Goal: Task Accomplishment & Management: Manage account settings

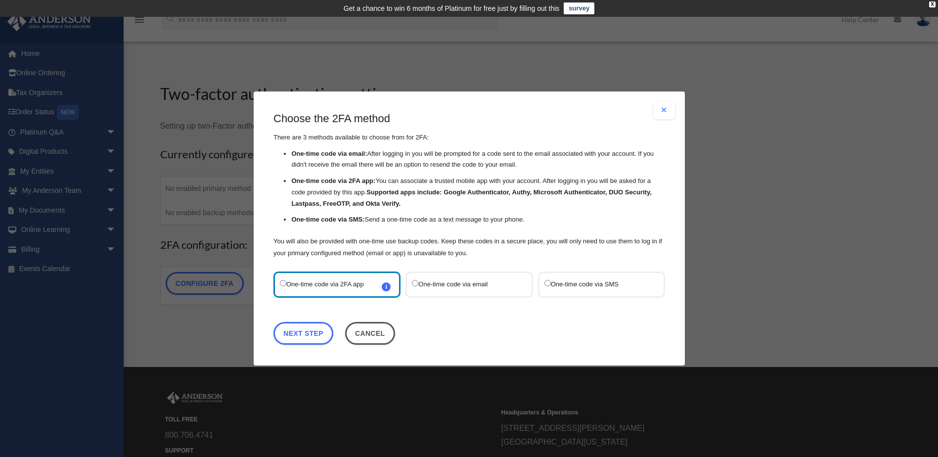
click at [454, 285] on label "One-time code via email" at bounding box center [464, 284] width 104 height 13
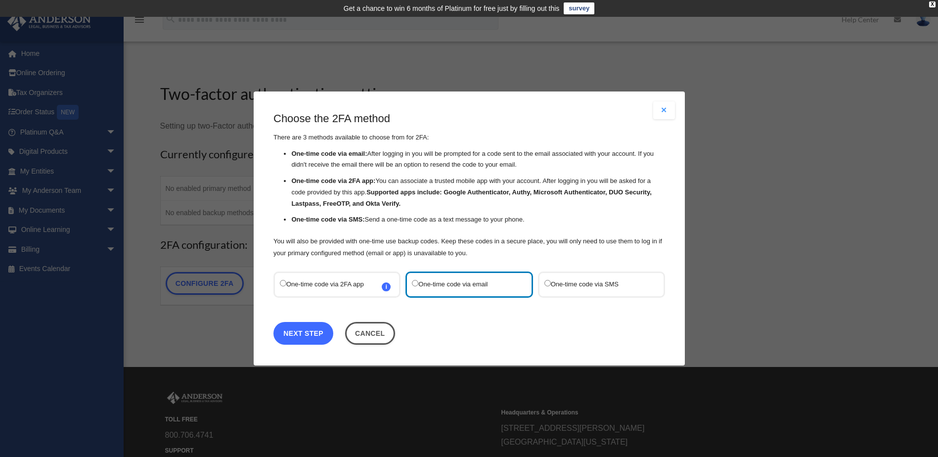
click at [299, 338] on link "Next Step" at bounding box center [304, 333] width 60 height 23
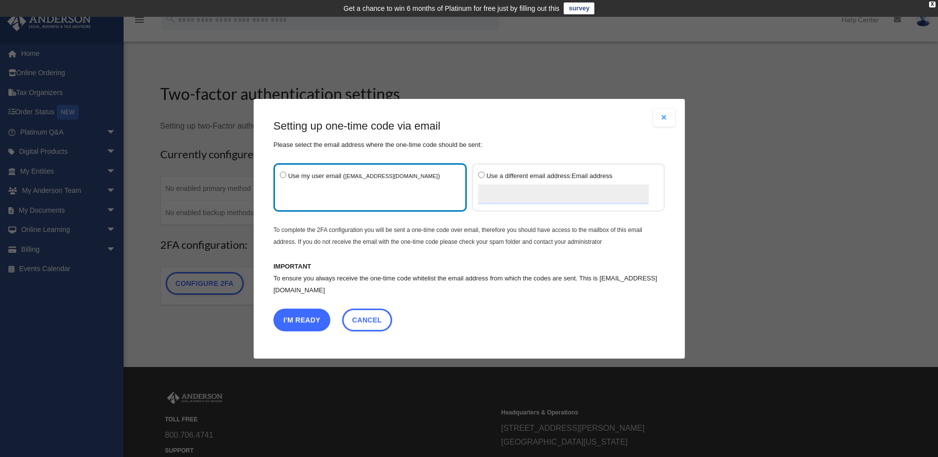
click at [301, 321] on button "I'm Ready" at bounding box center [302, 319] width 57 height 23
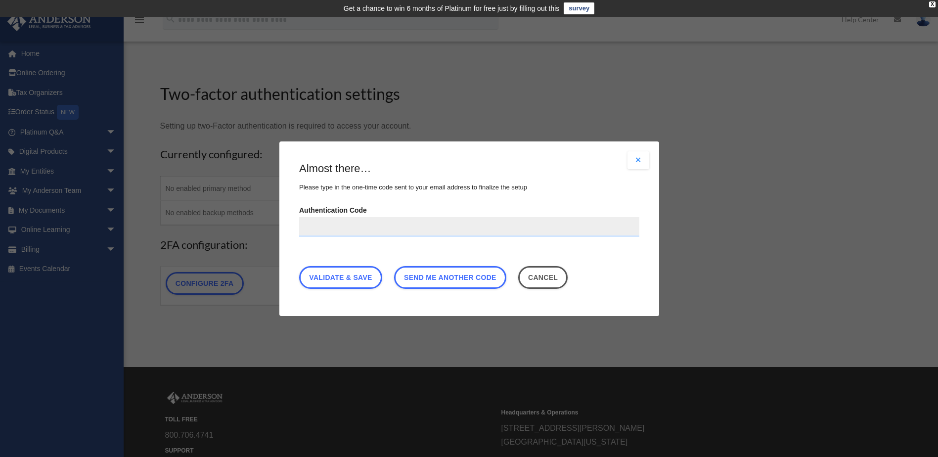
click at [329, 231] on input "Authentication Code" at bounding box center [469, 227] width 340 height 20
type input "******"
click at [362, 281] on link "Validate & Save" at bounding box center [340, 277] width 83 height 23
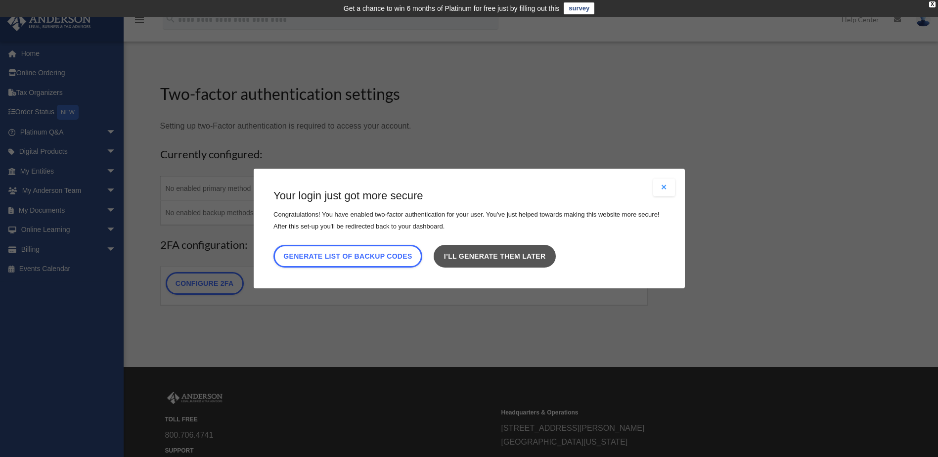
click at [508, 255] on link "I’ll generate them later" at bounding box center [495, 256] width 122 height 23
click at [543, 253] on link "I’ll generate them later" at bounding box center [495, 256] width 122 height 23
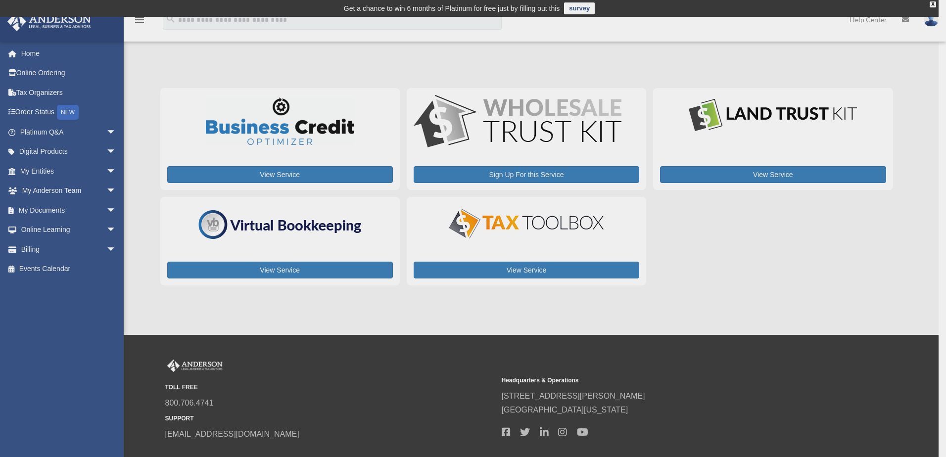
click at [729, 260] on div "x" at bounding box center [473, 228] width 946 height 457
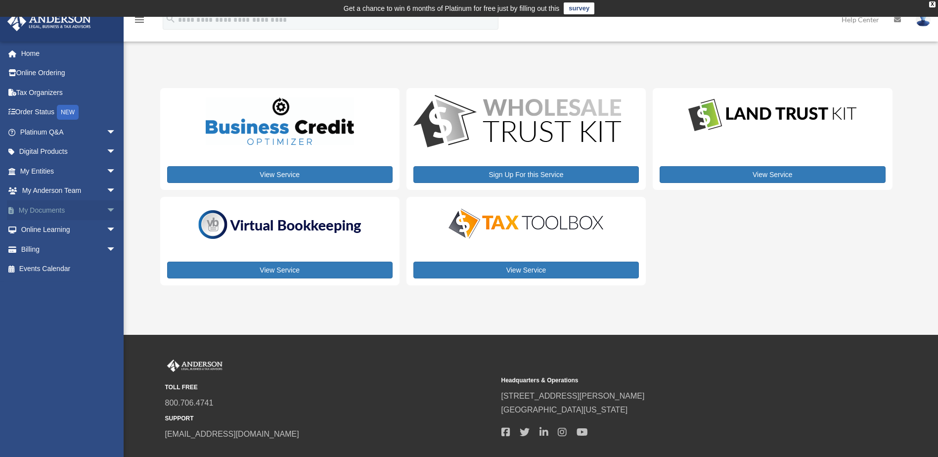
click at [106, 210] on span "arrow_drop_down" at bounding box center [116, 210] width 20 height 20
click at [43, 229] on link "Box" at bounding box center [72, 230] width 117 height 20
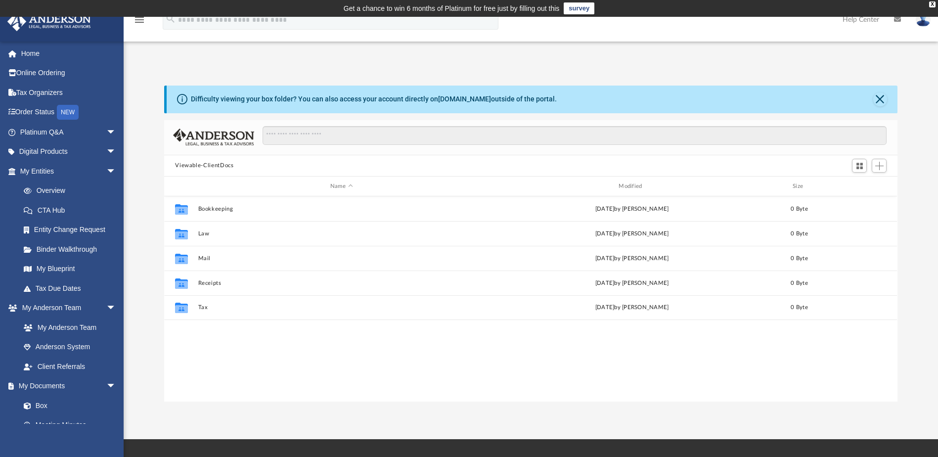
scroll to position [218, 726]
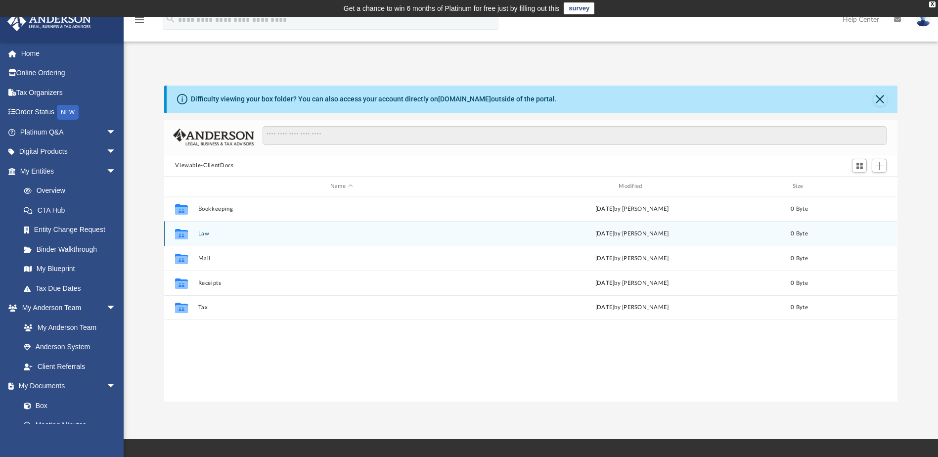
click at [184, 232] on icon "grid" at bounding box center [181, 235] width 13 height 8
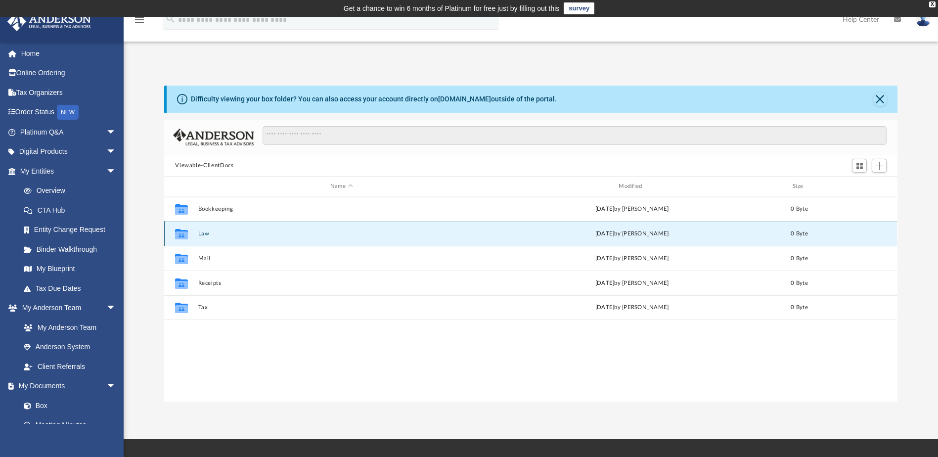
click at [184, 232] on icon "grid" at bounding box center [181, 235] width 13 height 8
click at [352, 342] on div "Collaborated Folder Bookkeeping Mon Mar 31 2025 by Charles Rogler 0 Byte Collab…" at bounding box center [530, 298] width 733 height 205
click at [209, 232] on button "Law" at bounding box center [341, 233] width 286 height 6
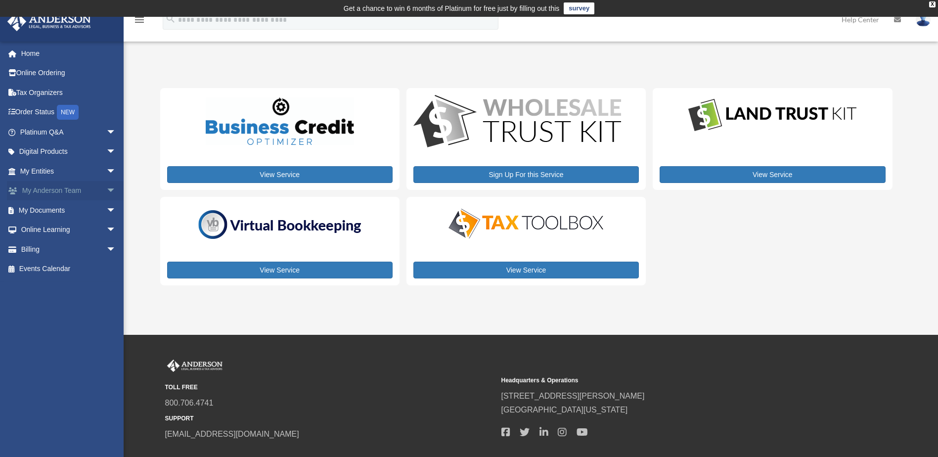
click at [50, 190] on link "My Anderson Team arrow_drop_down" at bounding box center [69, 191] width 124 height 20
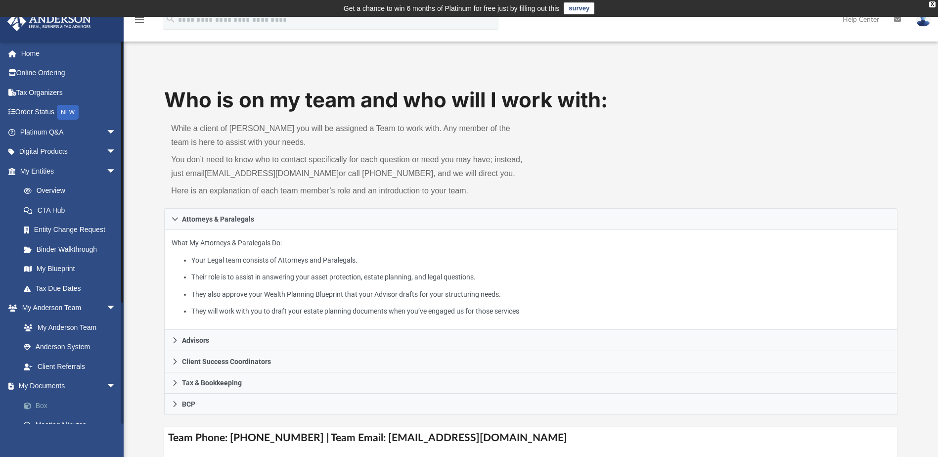
click at [45, 407] on link "Box" at bounding box center [72, 406] width 117 height 20
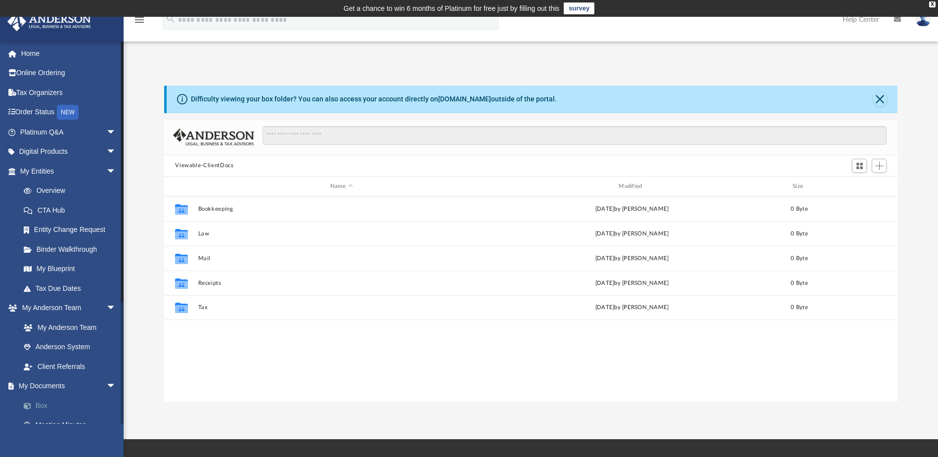
scroll to position [218, 726]
click at [30, 57] on link "Home" at bounding box center [69, 54] width 124 height 20
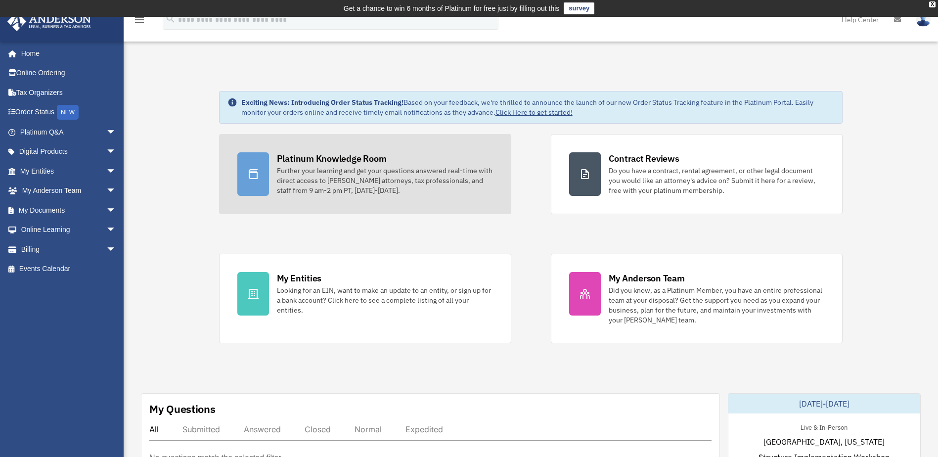
click at [419, 165] on div "Platinum Knowledge Room Further your learning and get your questions answered r…" at bounding box center [385, 173] width 216 height 43
click at [294, 156] on div "Platinum Knowledge Room" at bounding box center [332, 158] width 110 height 12
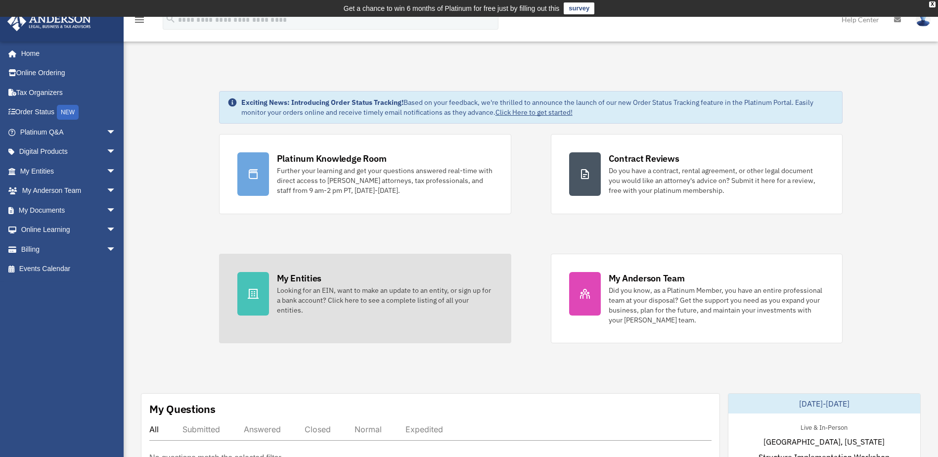
scroll to position [34, 0]
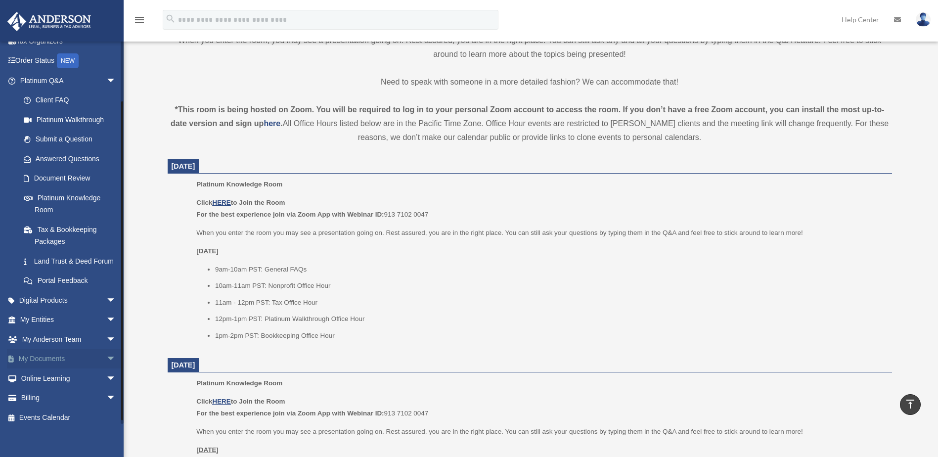
scroll to position [69, 0]
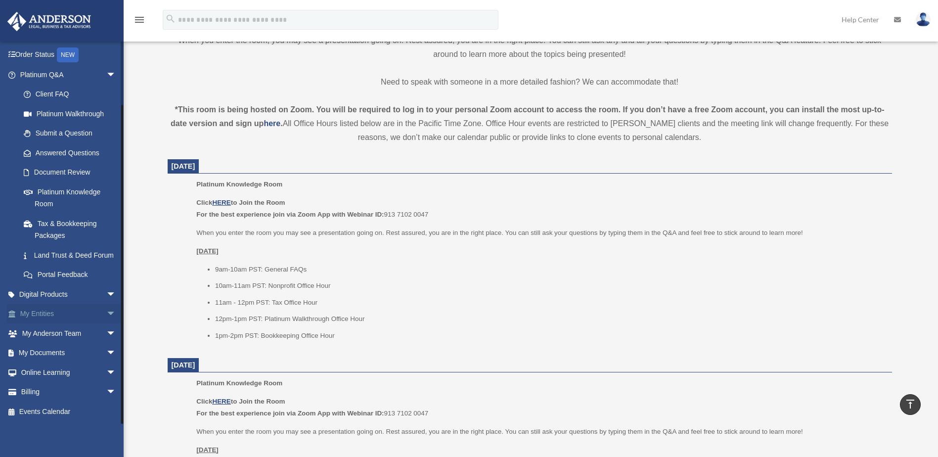
click at [106, 312] on span "arrow_drop_down" at bounding box center [116, 314] width 20 height 20
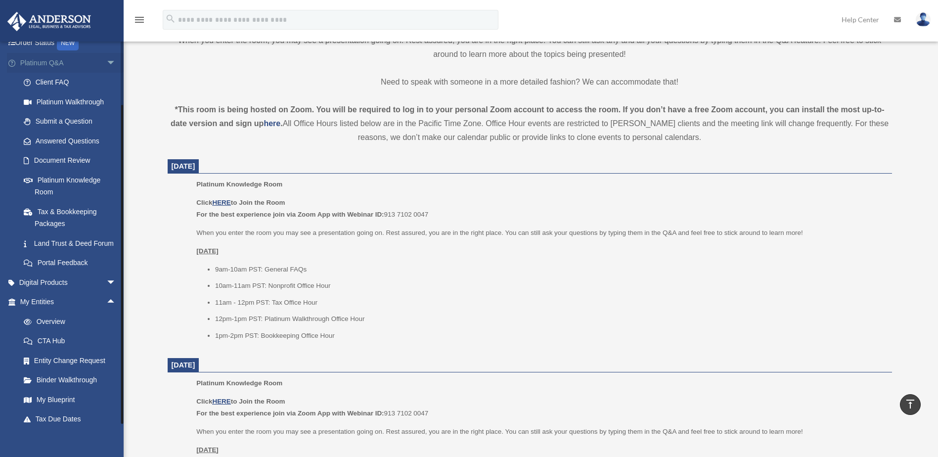
click at [106, 61] on span "arrow_drop_down" at bounding box center [116, 63] width 20 height 20
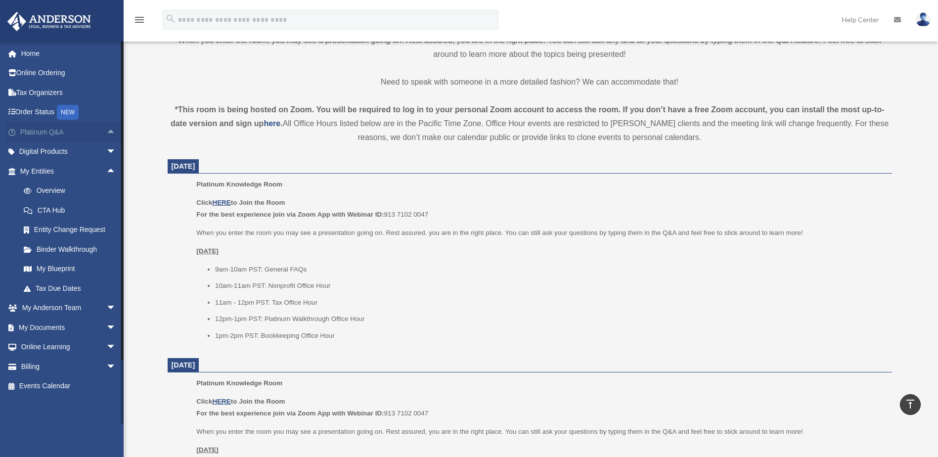
scroll to position [0, 0]
click at [62, 267] on link "My Blueprint" at bounding box center [72, 269] width 117 height 20
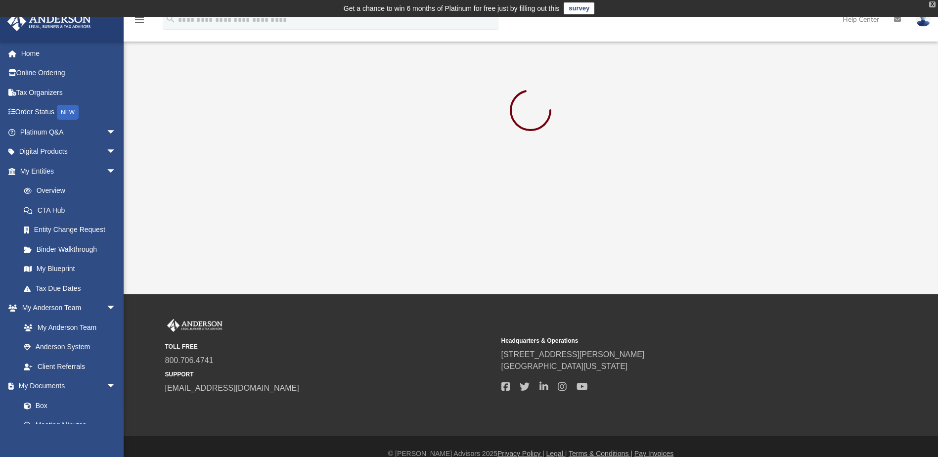
click at [931, 2] on div "X" at bounding box center [932, 4] width 6 height 6
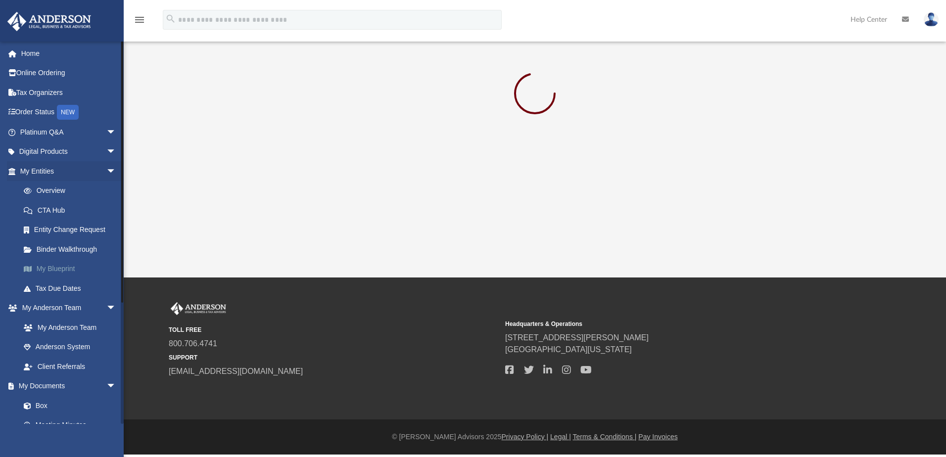
click at [63, 267] on link "My Blueprint" at bounding box center [72, 269] width 117 height 20
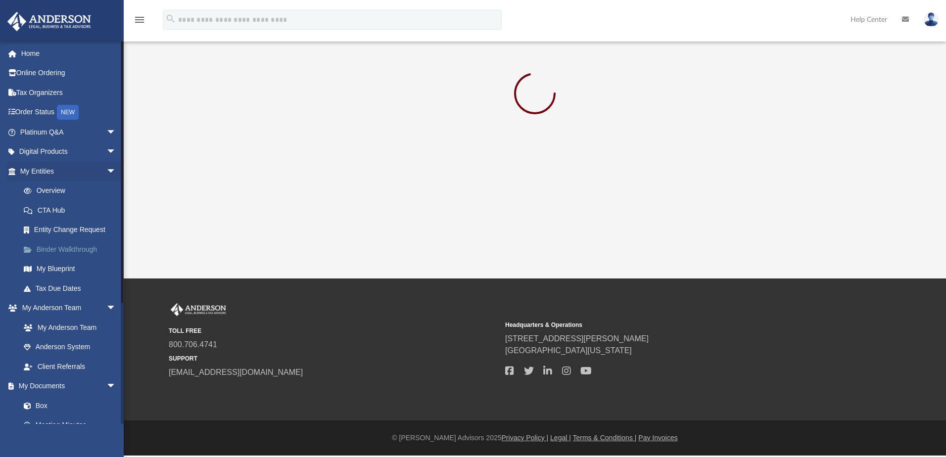
click at [54, 250] on link "Binder Walkthrough" at bounding box center [72, 249] width 117 height 20
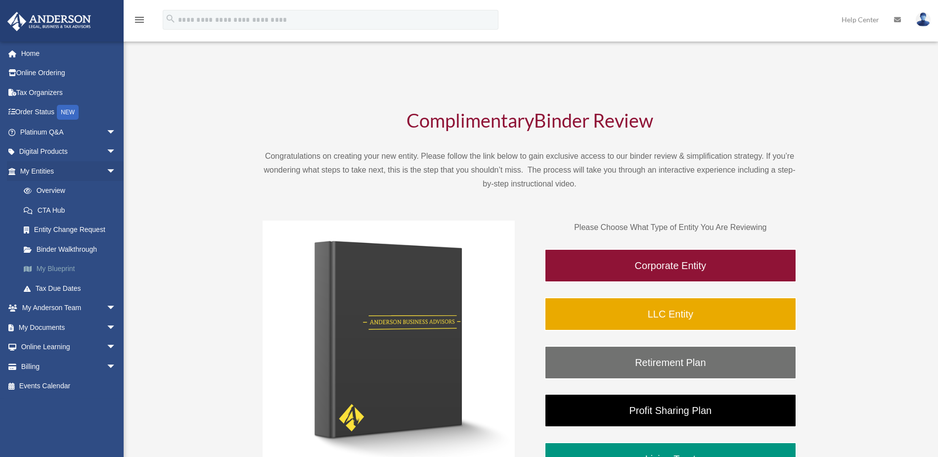
click at [62, 269] on link "My Blueprint" at bounding box center [72, 269] width 117 height 20
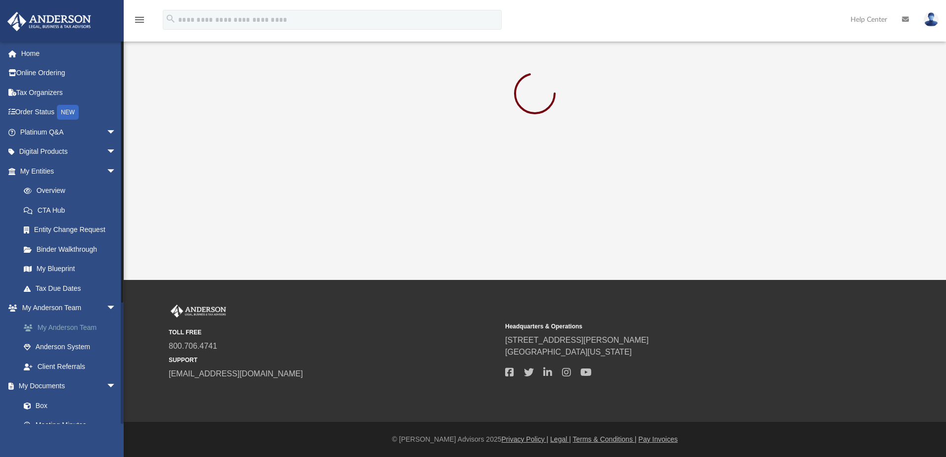
click at [93, 311] on link "My Anderson Team arrow_drop_down" at bounding box center [69, 308] width 124 height 20
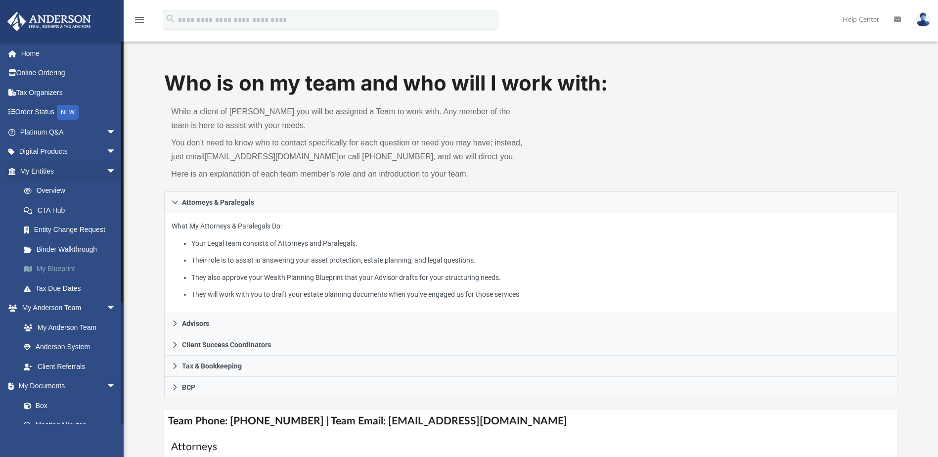
click at [59, 267] on link "My Blueprint" at bounding box center [72, 269] width 117 height 20
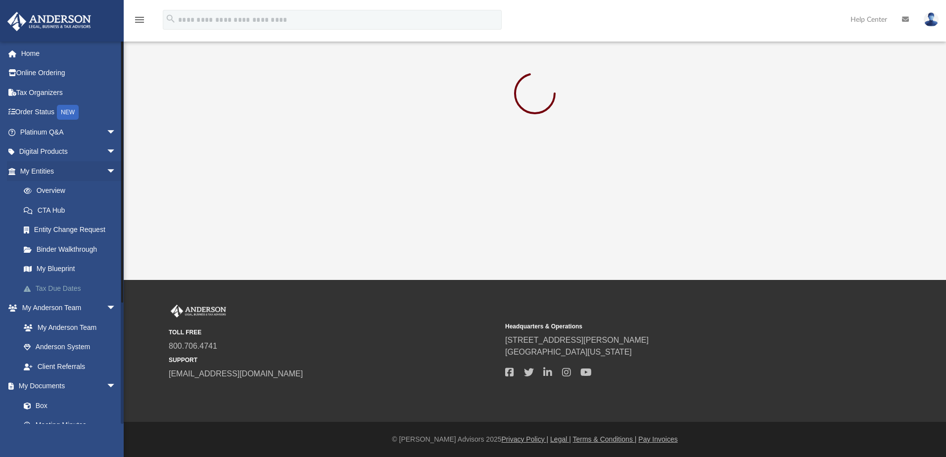
click at [66, 290] on link "Tax Due Dates" at bounding box center [72, 288] width 117 height 20
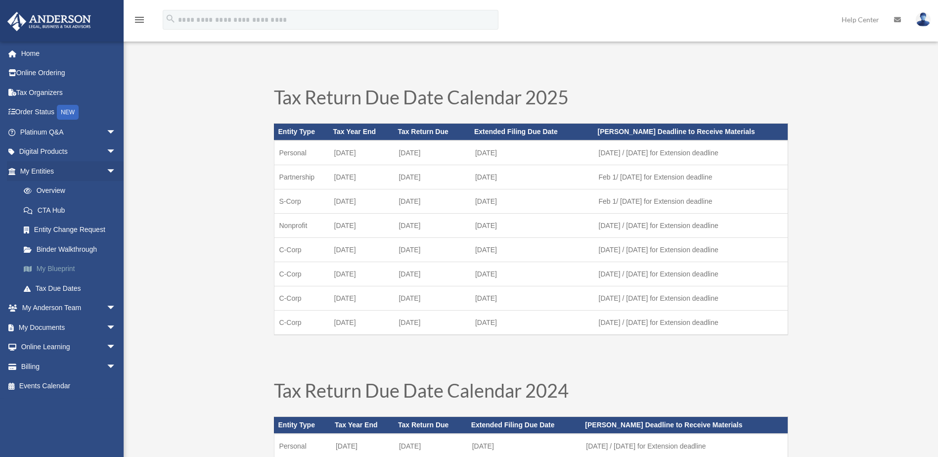
click at [58, 269] on link "My Blueprint" at bounding box center [72, 269] width 117 height 20
click at [57, 272] on link "My Blueprint" at bounding box center [72, 269] width 117 height 20
